Goal: Transaction & Acquisition: Book appointment/travel/reservation

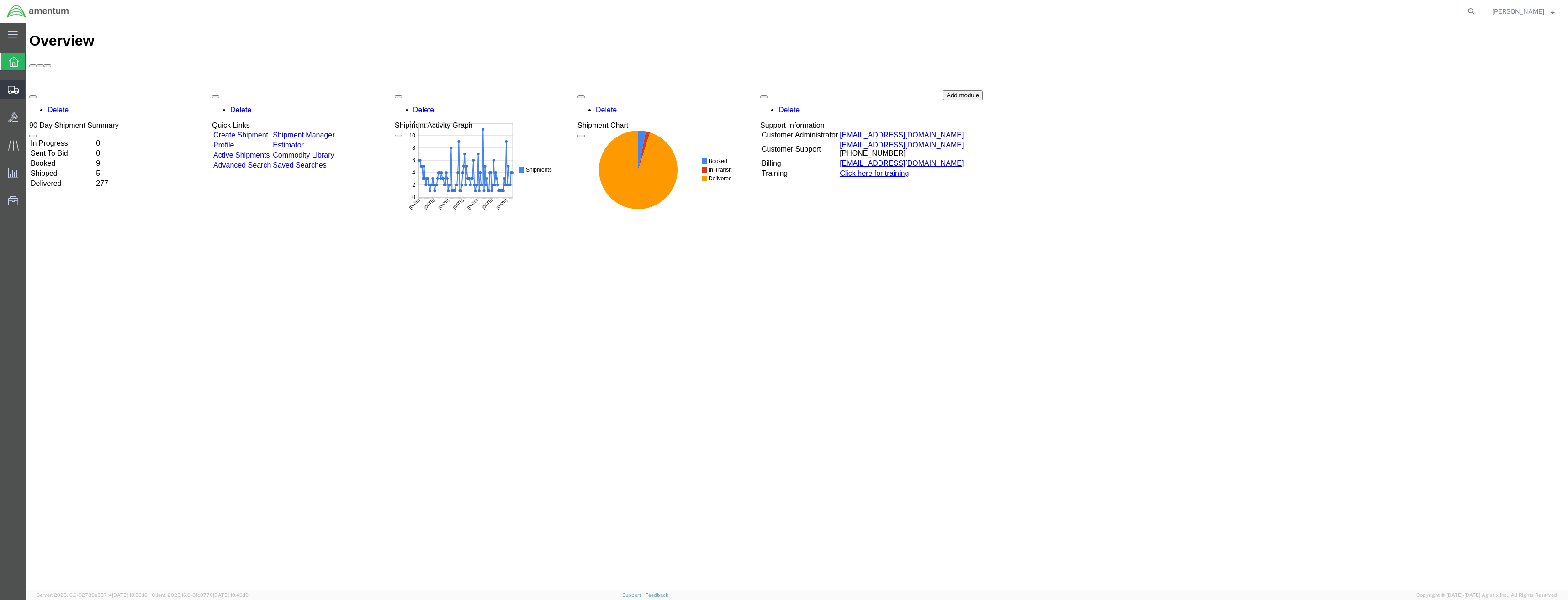
click at [8, 83] on div at bounding box center [13, 89] width 26 height 18
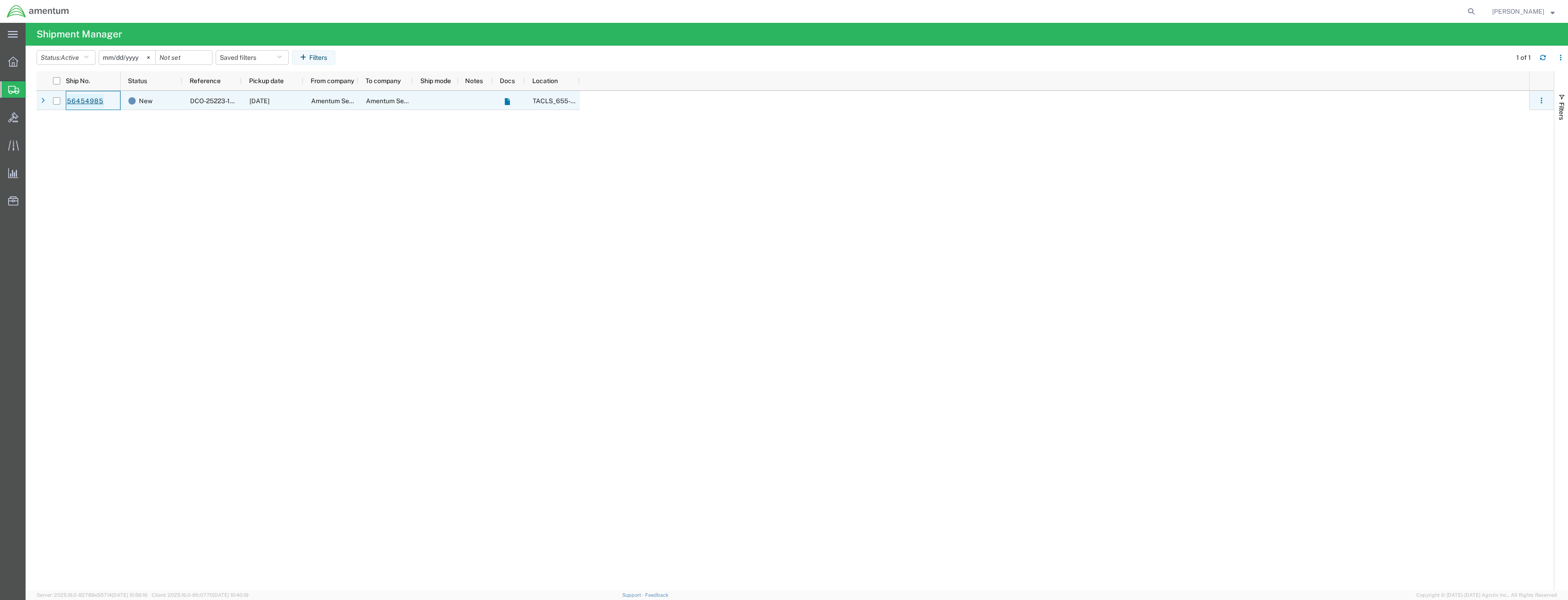
click at [88, 101] on link "56454985" at bounding box center [85, 102] width 37 height 15
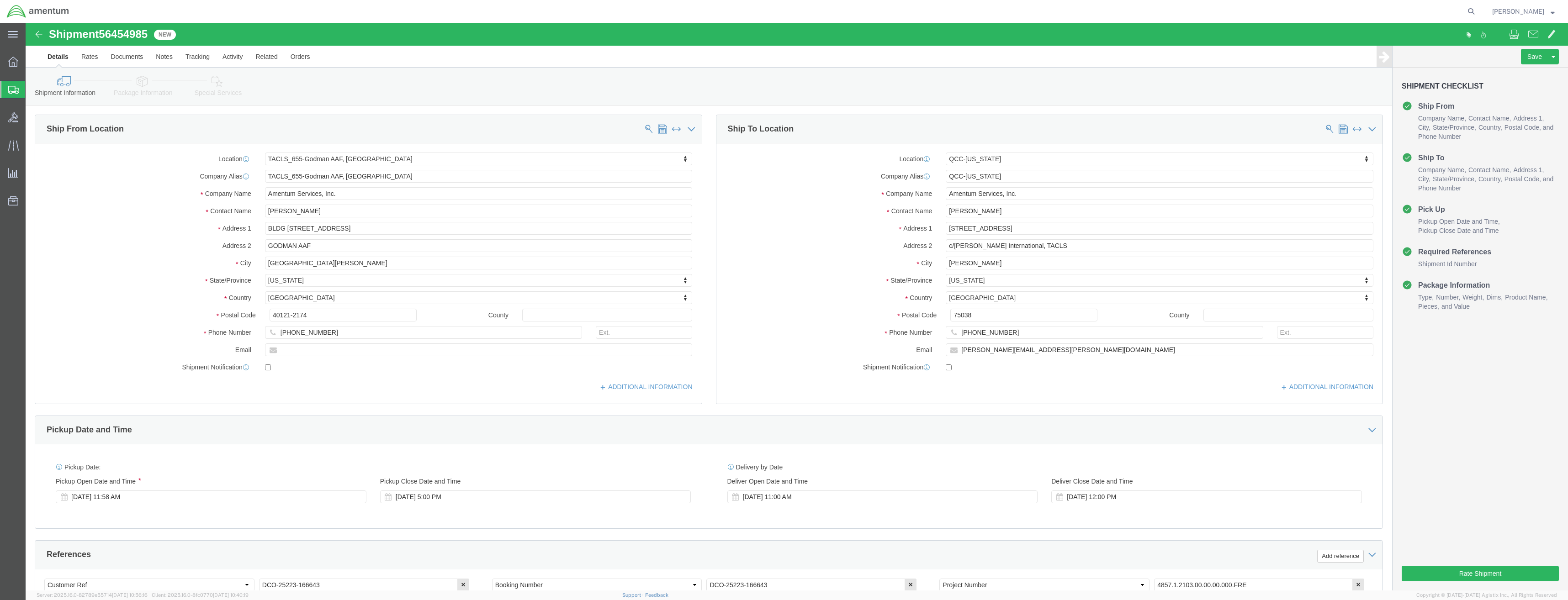
select select "42727"
select select "42668"
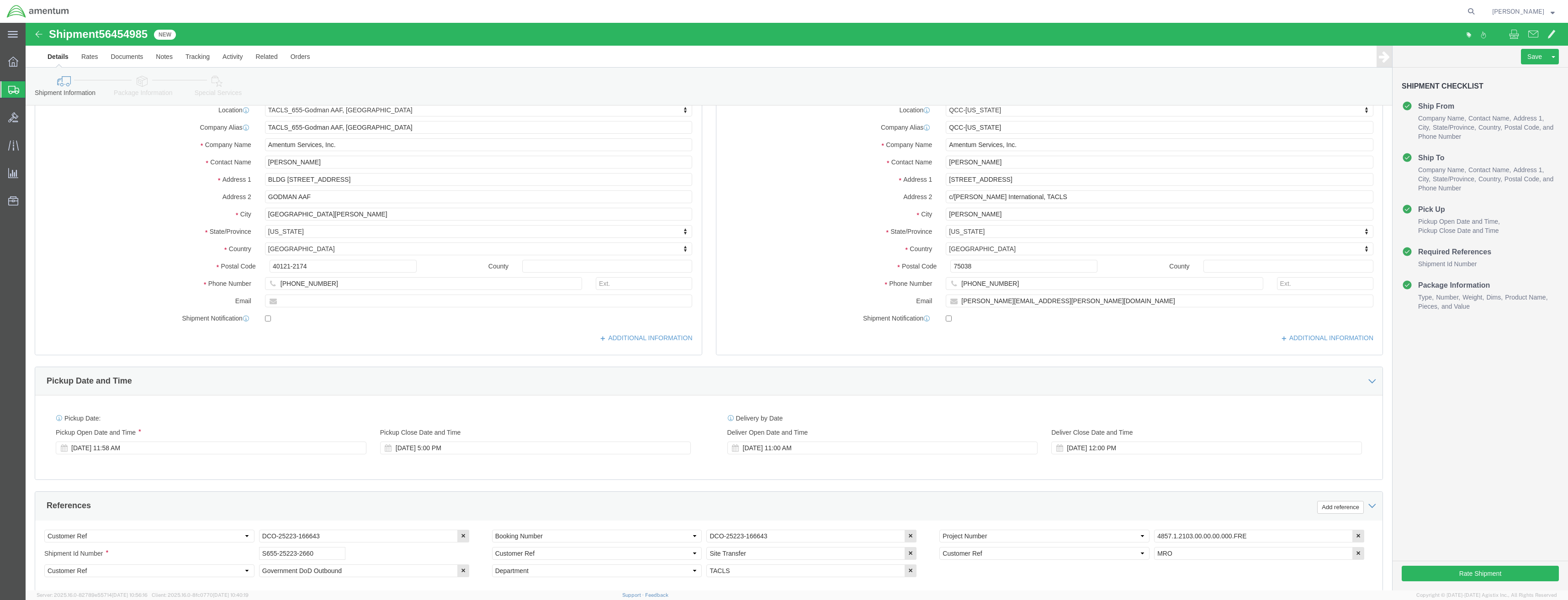
scroll to position [183, 0]
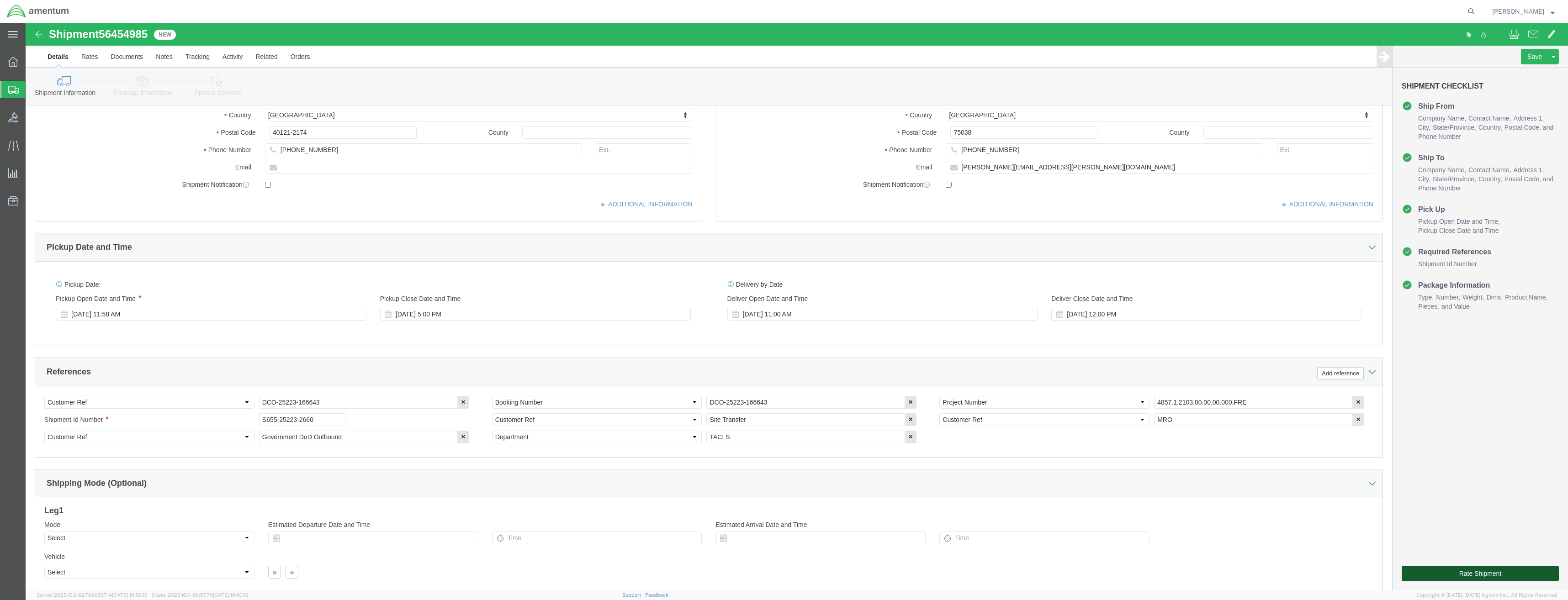
click button "Rate Shipment"
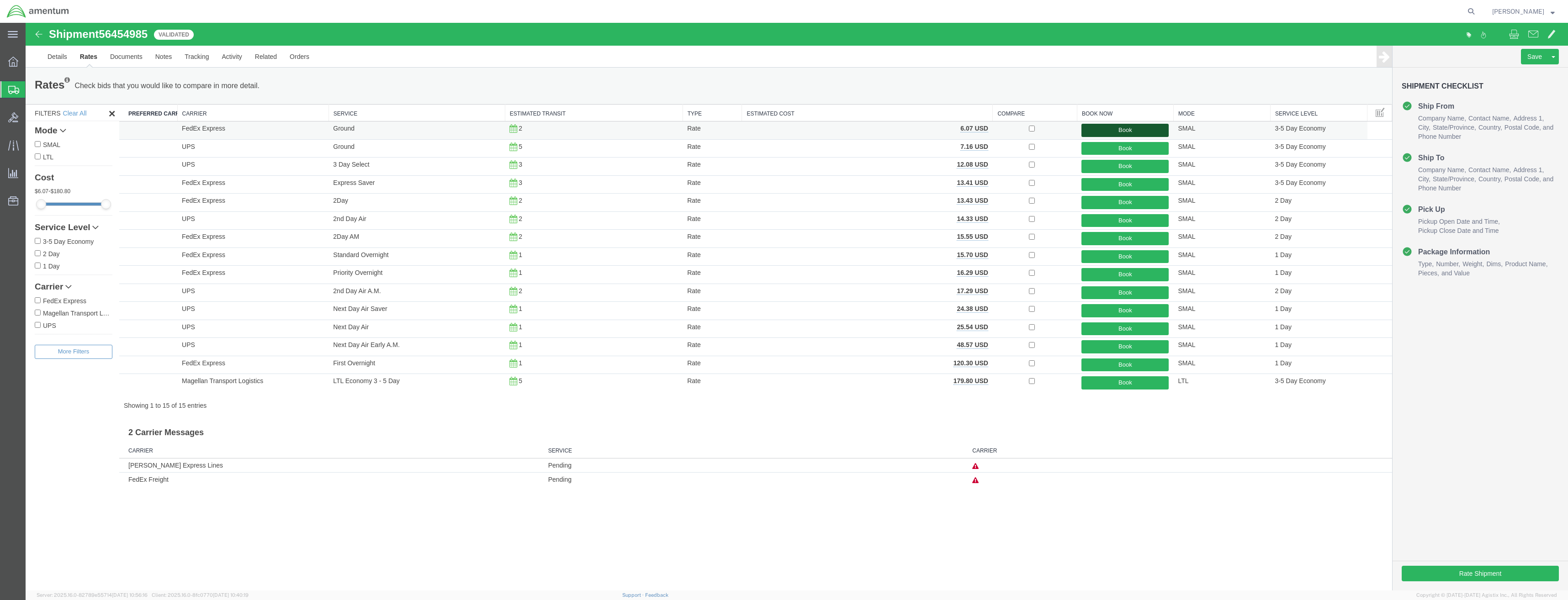
click at [1109, 130] on button "Book" at bounding box center [1125, 130] width 87 height 13
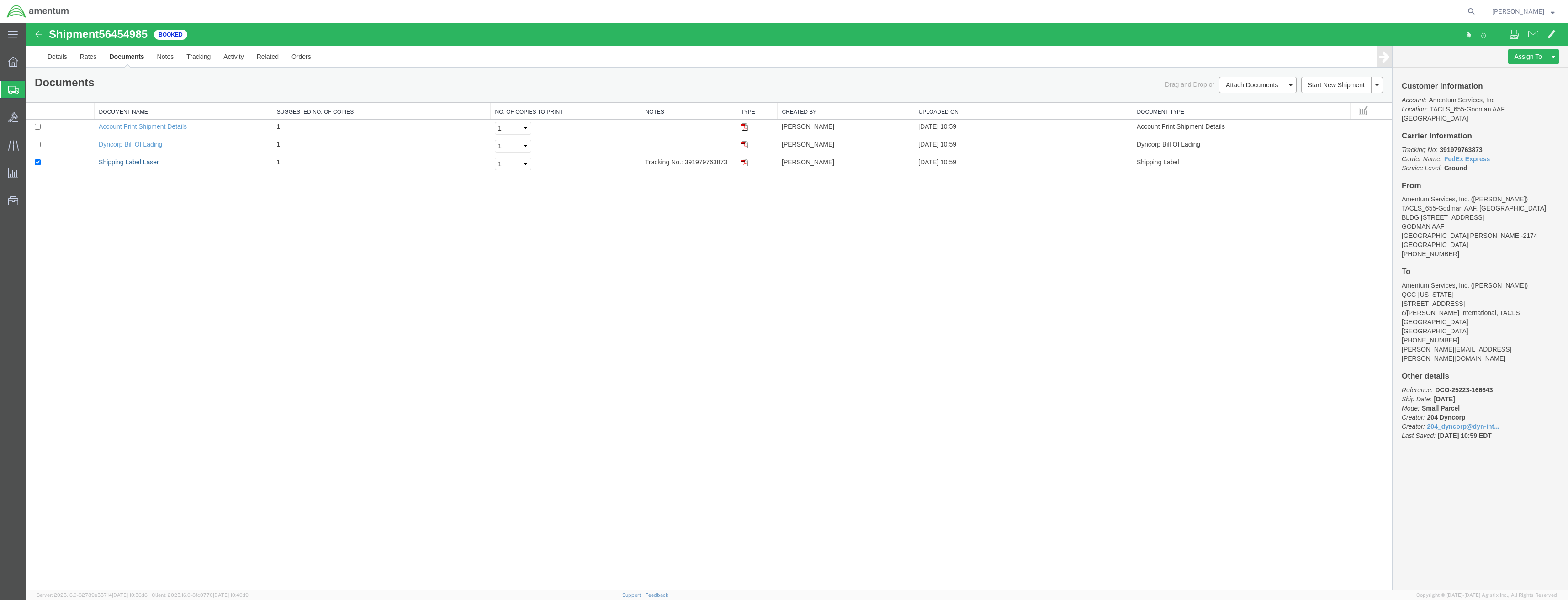
drag, startPoint x: 148, startPoint y: 164, endPoint x: 155, endPoint y: 186, distance: 23.1
click at [148, 163] on link "Shipping Label Laser" at bounding box center [129, 162] width 61 height 7
